Goal: Communication & Community: Answer question/provide support

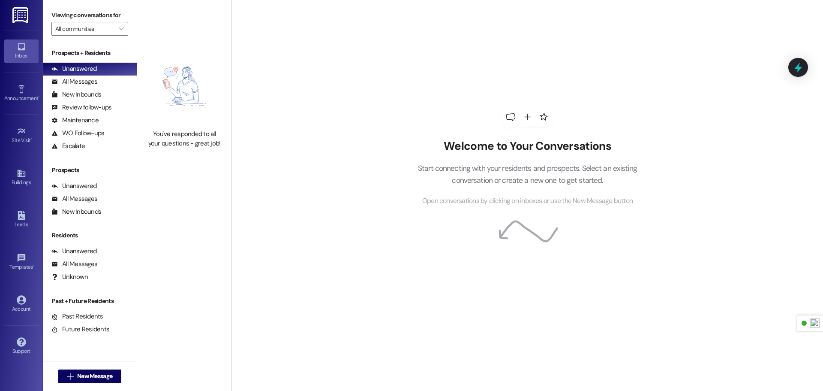
click at [18, 13] on img at bounding box center [21, 15] width 18 height 16
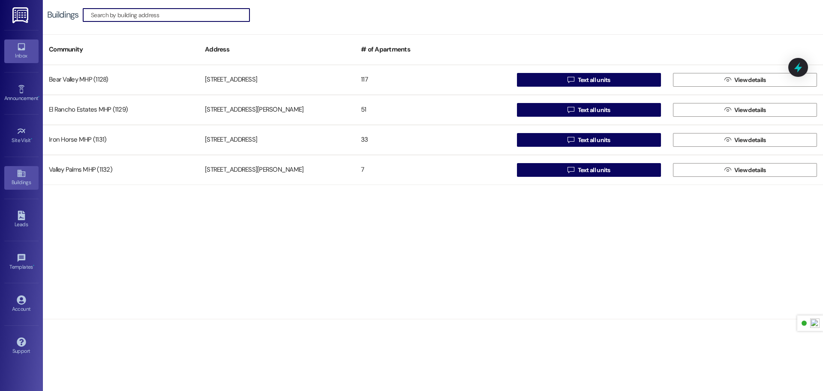
click at [19, 51] on div "Inbox" at bounding box center [21, 55] width 43 height 9
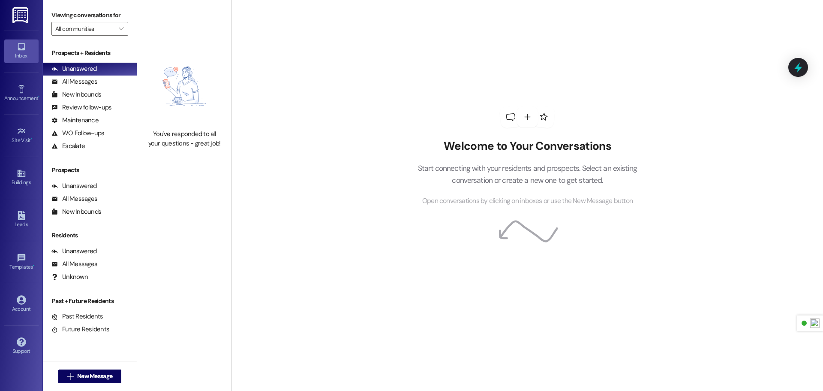
click at [20, 14] on img at bounding box center [21, 15] width 18 height 16
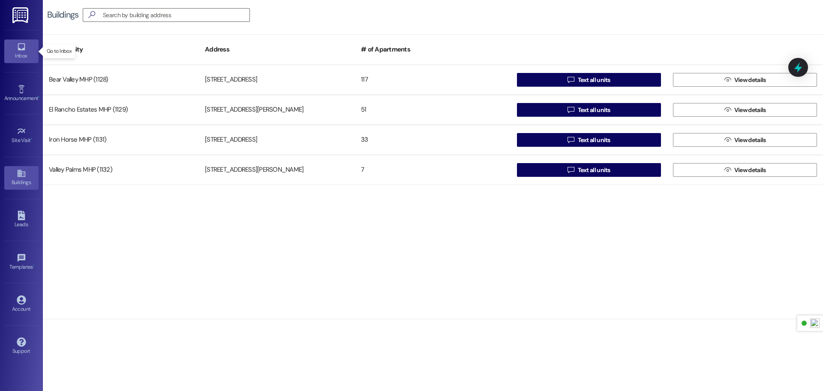
click at [13, 49] on link "Inbox" at bounding box center [21, 50] width 34 height 23
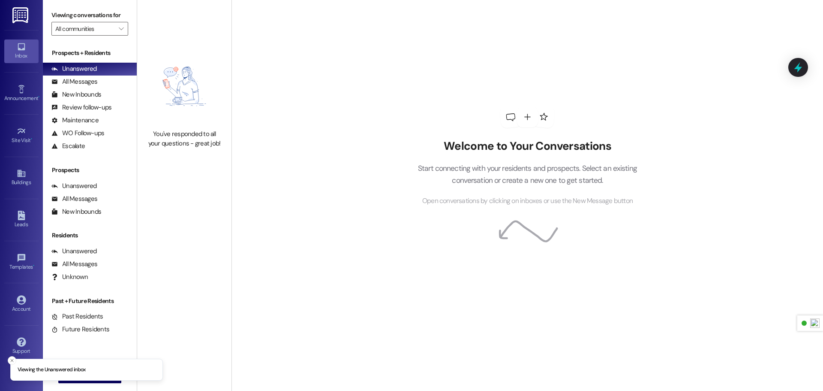
click at [20, 16] on img at bounding box center [21, 15] width 18 height 16
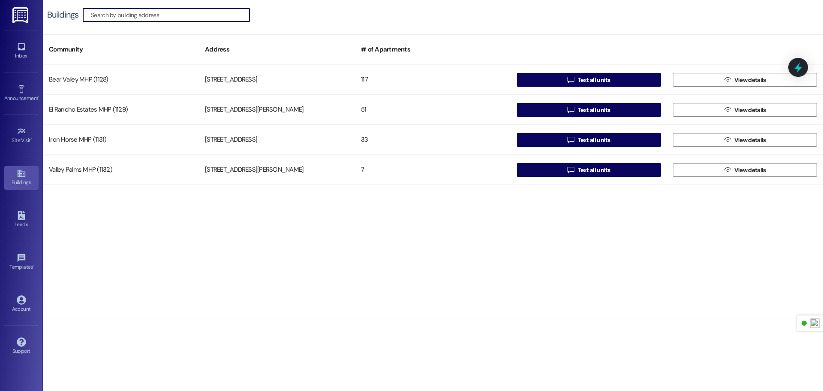
click at [24, 63] on div "Inbox Go to Inbox" at bounding box center [21, 51] width 34 height 42
click at [24, 58] on div "Inbox" at bounding box center [21, 55] width 43 height 9
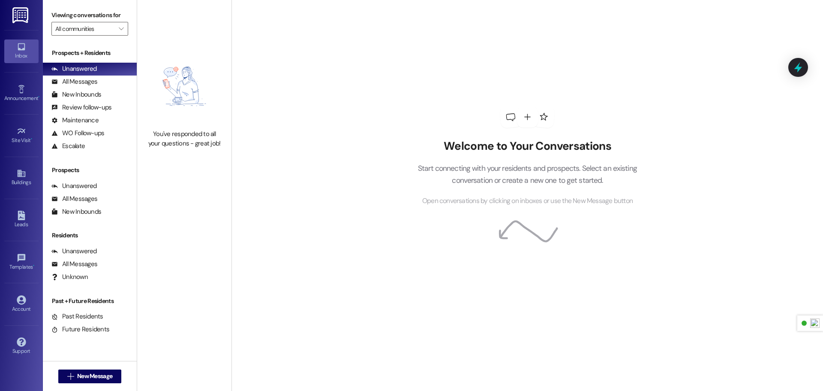
click at [33, 27] on link at bounding box center [20, 15] width 27 height 30
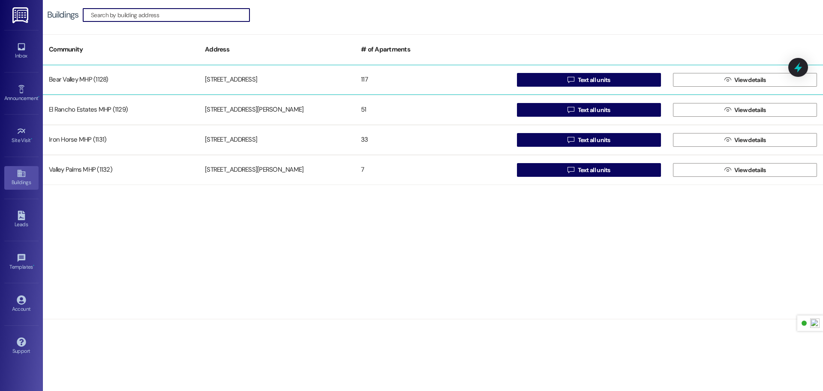
click at [137, 73] on div "Bear Valley MHP (1128)" at bounding box center [121, 79] width 156 height 17
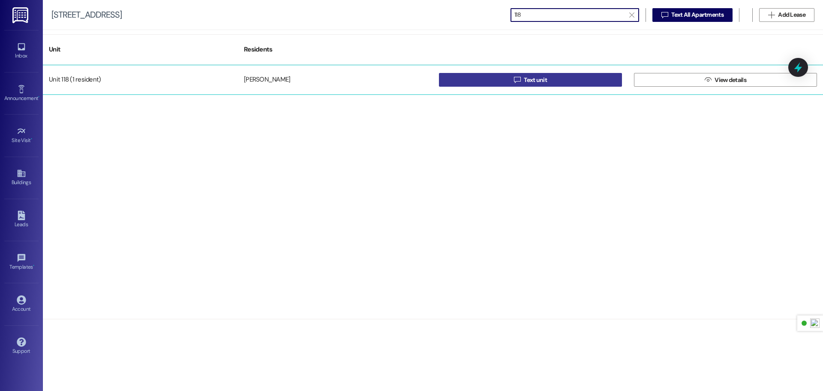
type input "118"
click at [472, 80] on button " Text unit" at bounding box center [530, 80] width 183 height 14
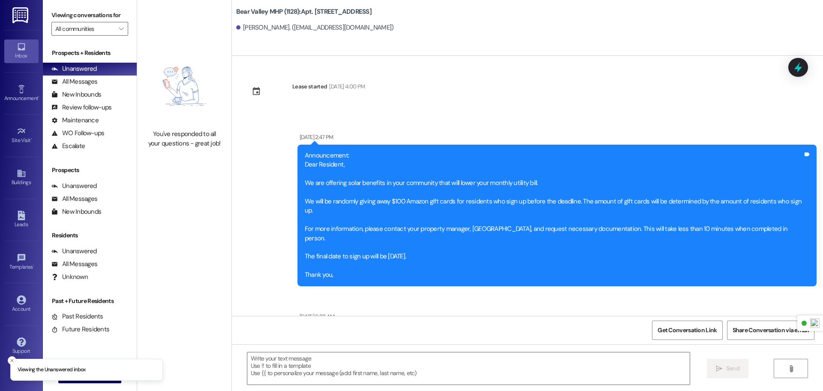
click at [799, 371] on button "" at bounding box center [791, 368] width 34 height 19
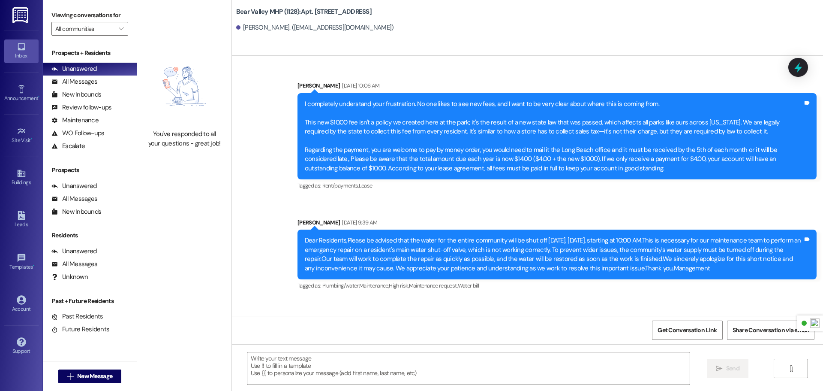
scroll to position [38018, 0]
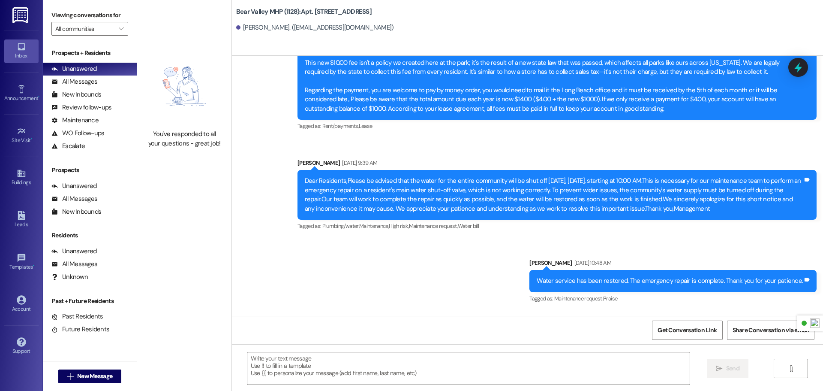
click at [27, 20] on img at bounding box center [21, 15] width 18 height 16
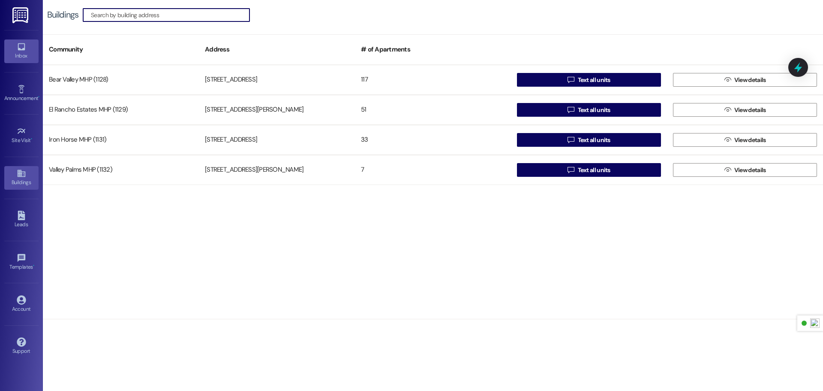
click at [24, 60] on link "Inbox" at bounding box center [21, 50] width 34 height 23
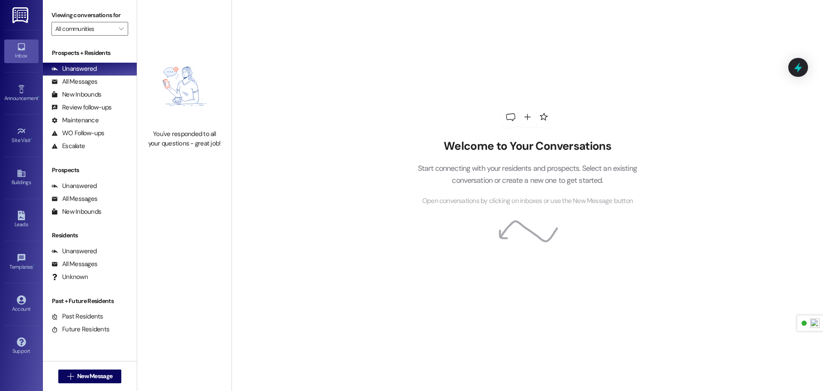
click at [23, 19] on img at bounding box center [21, 15] width 18 height 16
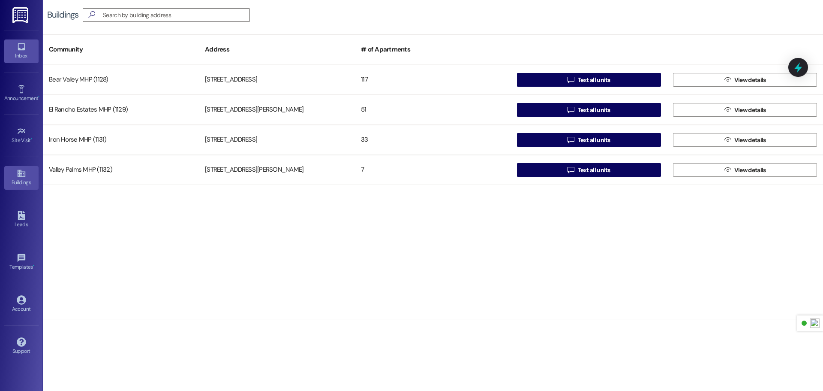
click at [18, 51] on icon at bounding box center [21, 46] width 9 height 9
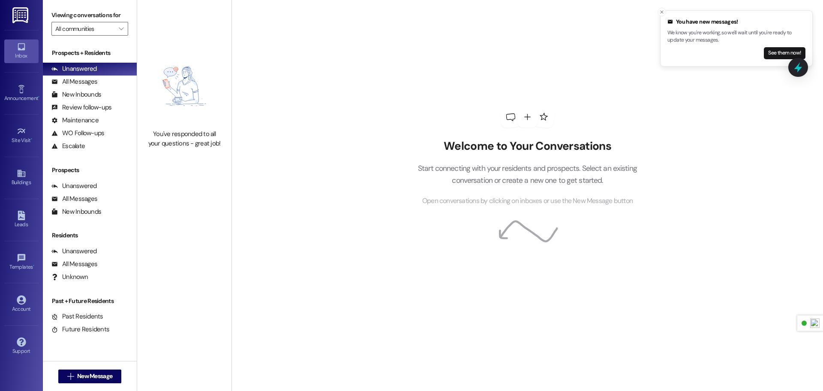
click at [30, 18] on link at bounding box center [20, 15] width 27 height 30
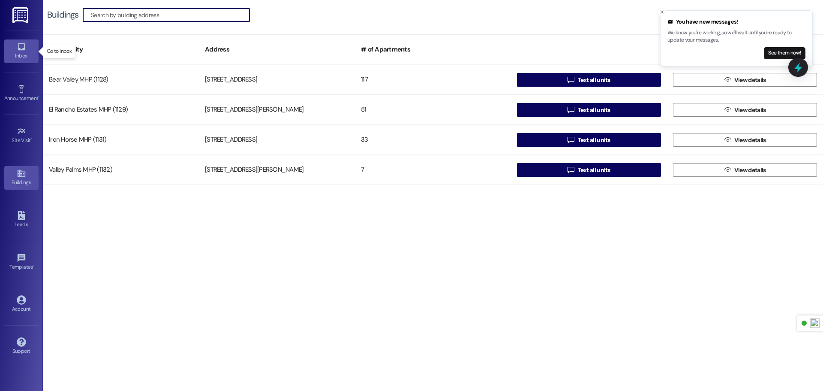
click at [27, 49] on link "Inbox" at bounding box center [21, 50] width 34 height 23
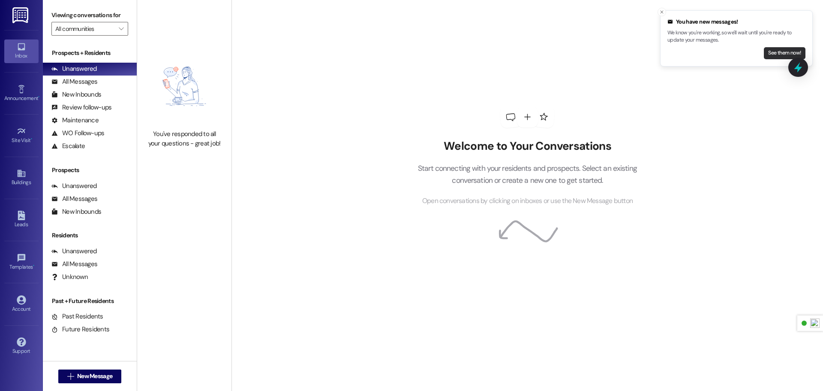
click at [776, 54] on button "See them now!" at bounding box center [785, 53] width 42 height 12
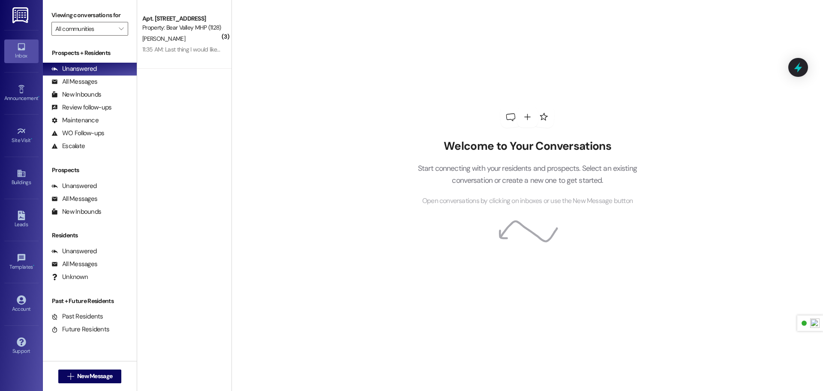
click at [22, 9] on img at bounding box center [21, 15] width 18 height 16
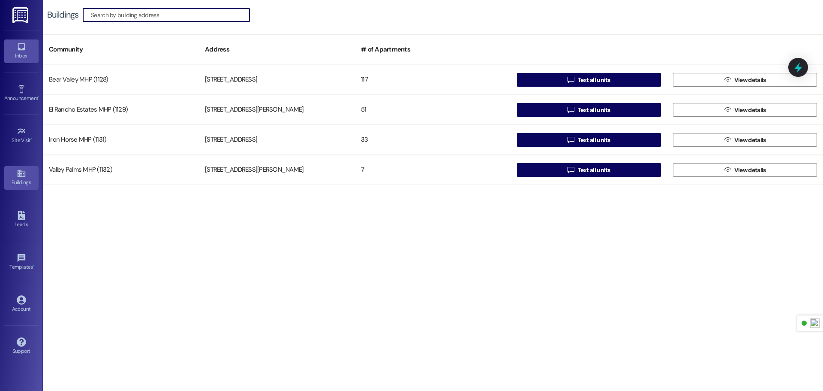
click at [17, 51] on div "Inbox" at bounding box center [21, 55] width 43 height 9
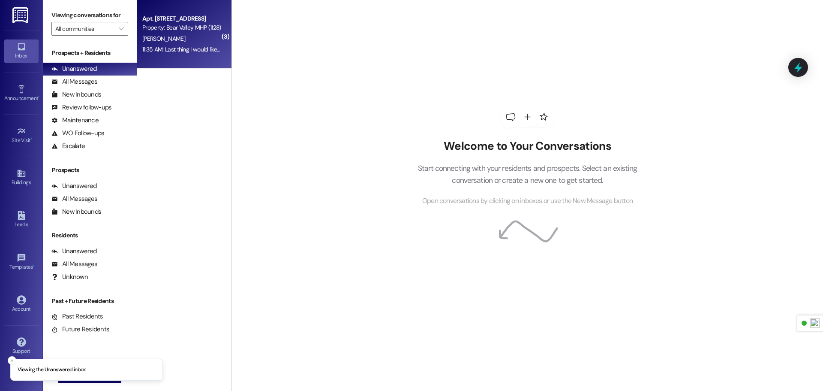
click at [191, 49] on div "11:35 AM: Last thing I would like a copy of that part stating that that is the …" at bounding box center [236, 49] width 189 height 8
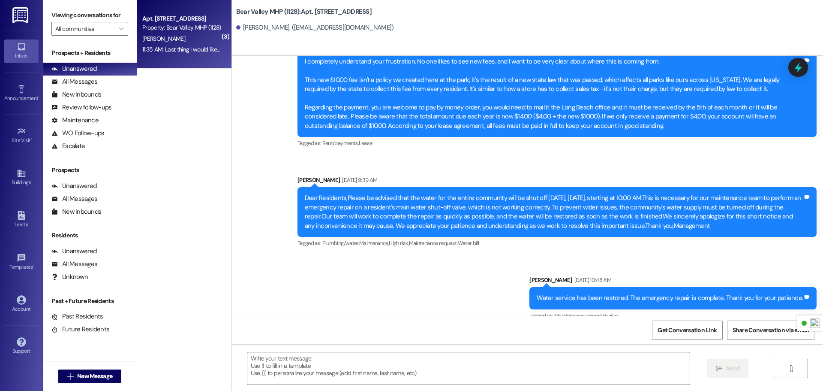
scroll to position [38242, 0]
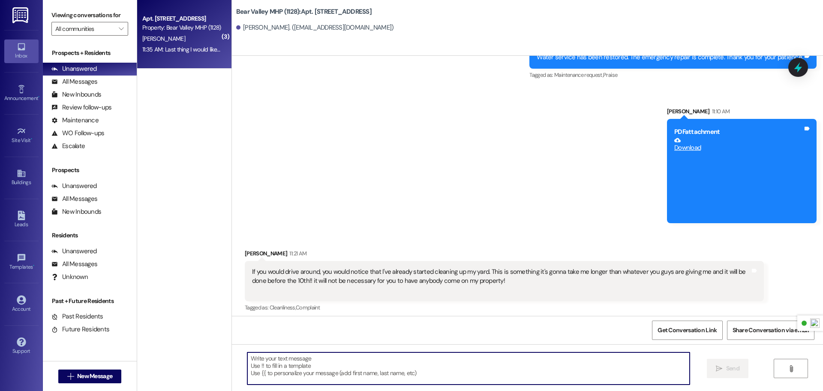
click at [403, 358] on textarea at bounding box center [468, 368] width 443 height 32
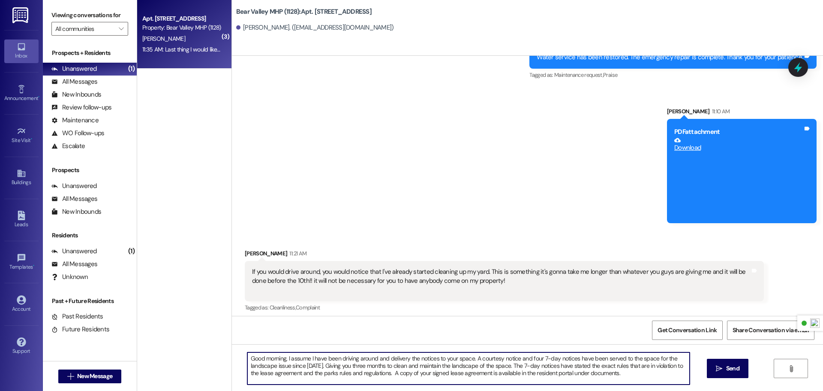
drag, startPoint x: 655, startPoint y: 376, endPoint x: 230, endPoint y: 356, distance: 425.5
click at [230, 356] on div "( 3 ) Apt. [STREET_ADDRESS] Property: Bear Valley MHP (1128) [PERSON_NAME] 11:3…" at bounding box center [480, 195] width 686 height 391
paste textarea "Please be advised that since [DATE], you have been served with one courtesy not…"
type textarea "Please be advised that since [DATE], you have been served with one courtesy not…"
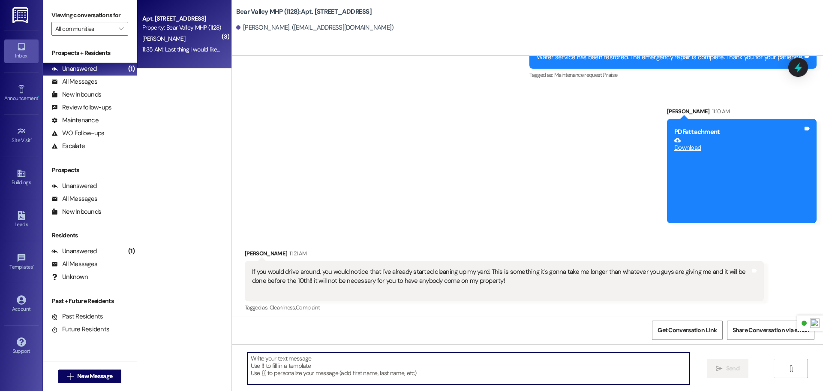
scroll to position [38241, 0]
click at [22, 14] on img at bounding box center [21, 15] width 18 height 16
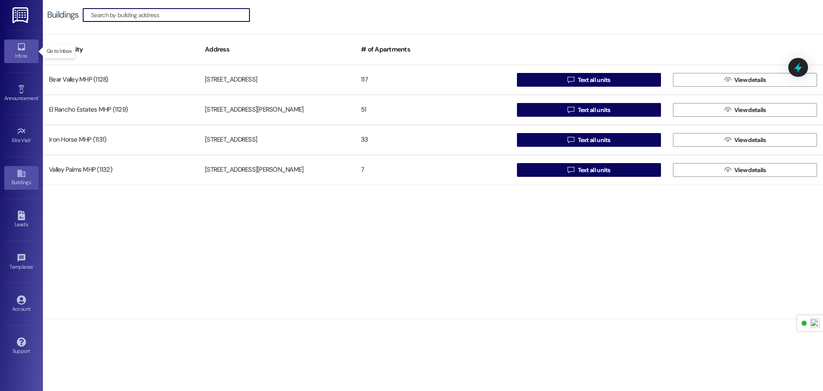
click at [15, 51] on link "Inbox" at bounding box center [21, 50] width 34 height 23
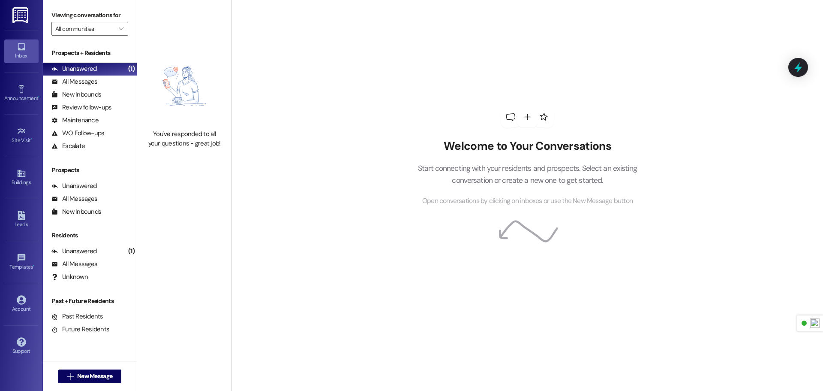
click at [25, 6] on link at bounding box center [20, 15] width 27 height 30
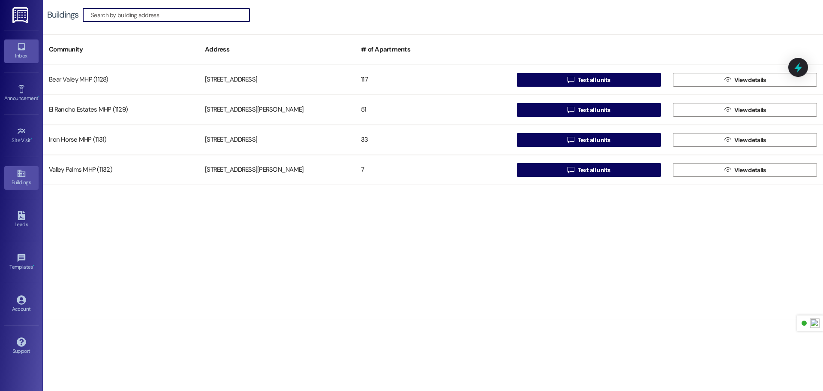
click at [16, 39] on link "Inbox" at bounding box center [21, 50] width 34 height 23
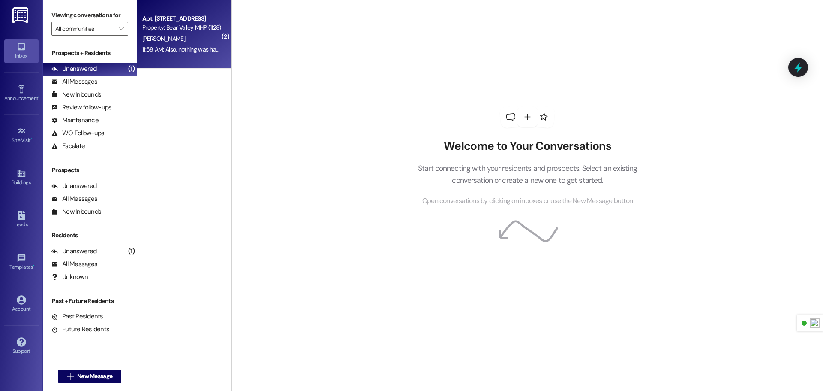
click at [190, 40] on div "[PERSON_NAME]" at bounding box center [182, 38] width 81 height 11
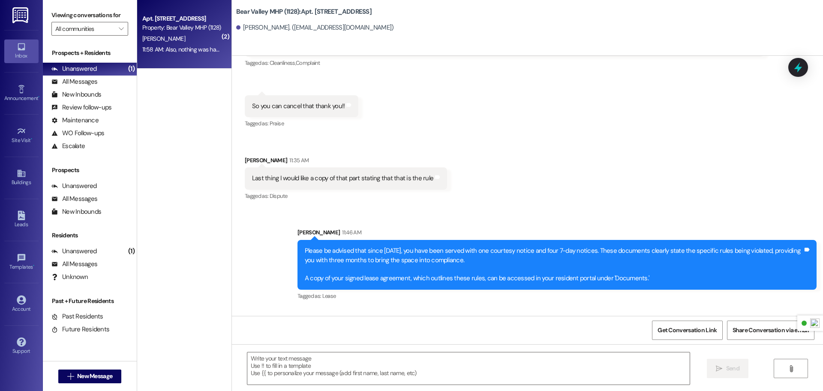
scroll to position [38486, 0]
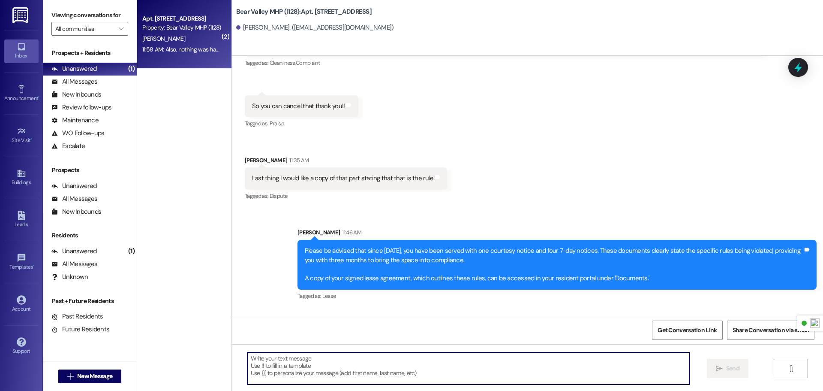
click at [422, 361] on textarea at bounding box center [468, 368] width 443 height 32
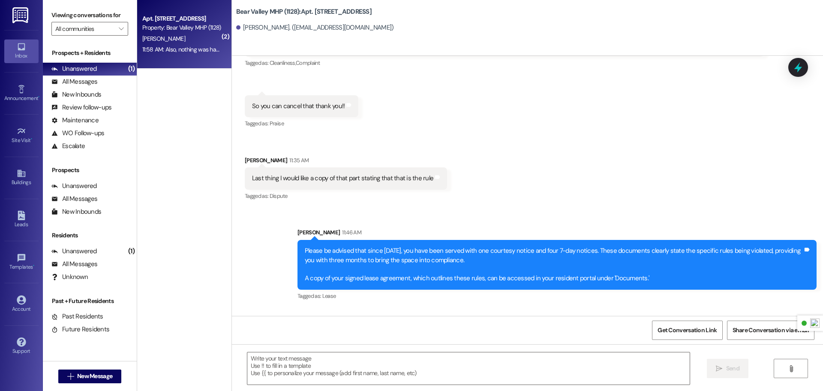
drag, startPoint x: 265, startPoint y: 285, endPoint x: 543, endPoint y: 280, distance: 278.0
copy div "nothing was handed to me directly, and I've never received anything letting me …"
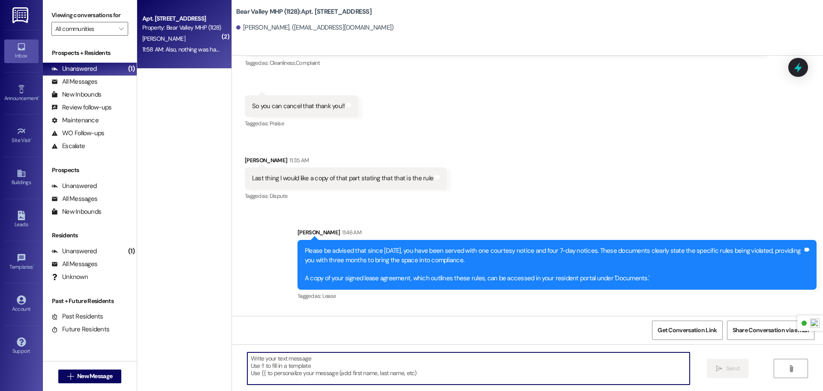
click at [332, 355] on textarea at bounding box center [468, 368] width 443 height 32
paste textarea "On the morning of [DATE], management/maintenance staff hand-delivered a notice …"
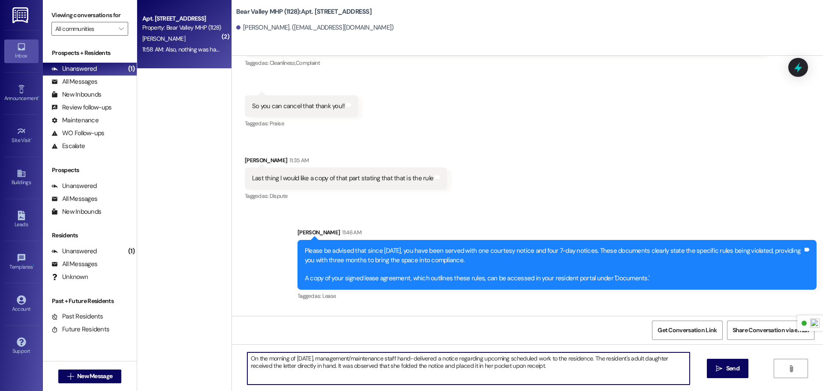
click at [249, 357] on textarea "On the morning of [DATE], management/maintenance staff hand-delivered a notice …" at bounding box center [468, 368] width 443 height 32
paste textarea "To clarify our communication process, official notices are delivered by being s…"
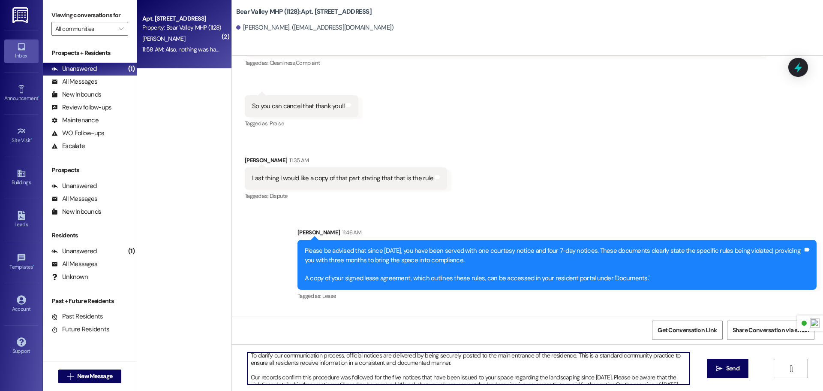
scroll to position [0, 0]
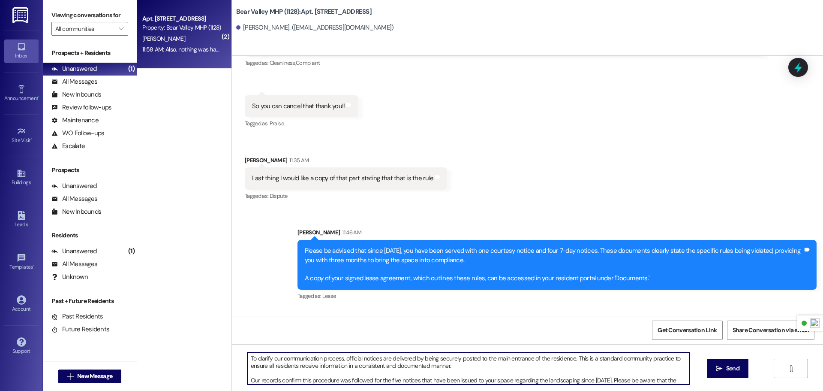
drag, startPoint x: 625, startPoint y: 364, endPoint x: 251, endPoint y: 375, distance: 374.6
click at [251, 375] on textarea "To clarify our communication process, official notices are delivered by being s…" at bounding box center [468, 368] width 443 height 32
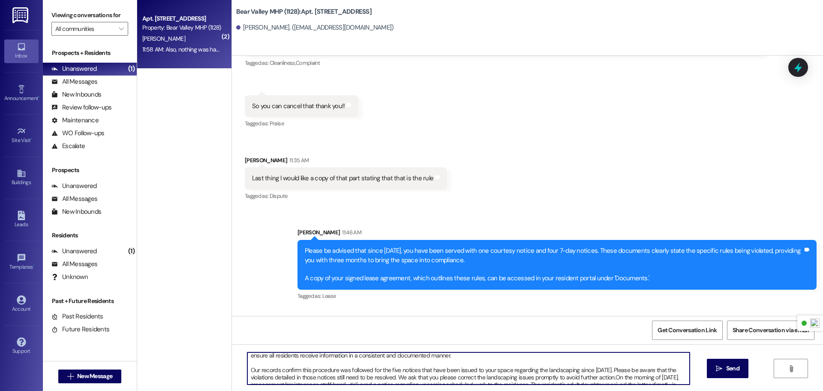
scroll to position [13, 0]
click at [627, 375] on textarea "To clarify our communication process, official notices are delivered by being s…" at bounding box center [468, 368] width 443 height 32
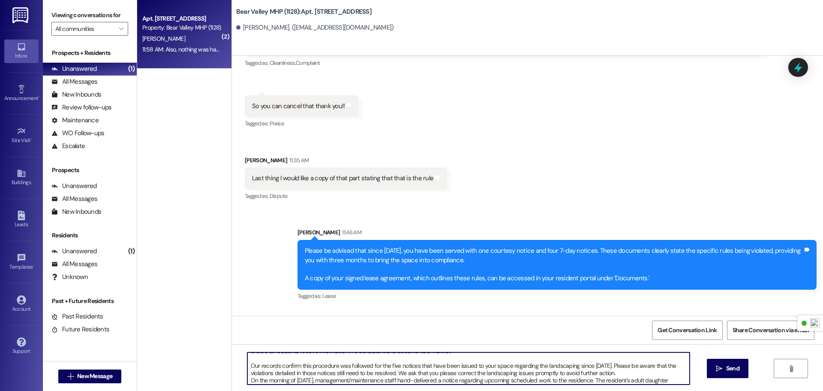
type textarea "To clarify our communication process, official notices are delivered by being s…"
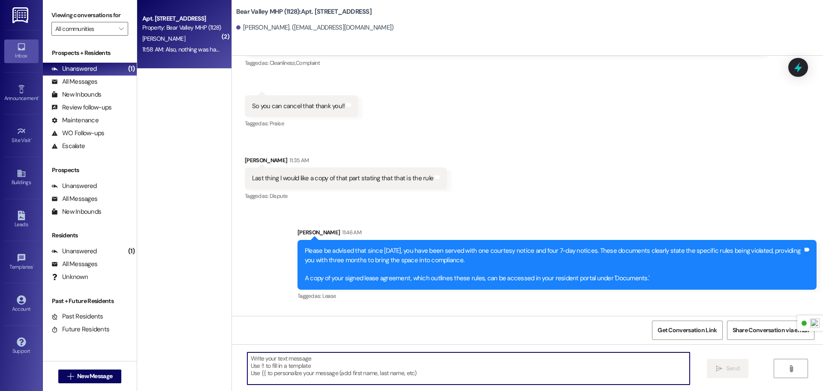
scroll to position [0, 0]
